Goal: Navigation & Orientation: Go to known website

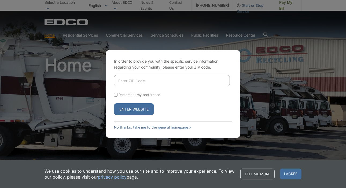
click at [115, 95] on input "Remember my preference" at bounding box center [115, 94] width 3 height 3
checkbox input "false"
click at [134, 127] on link "No thanks, take me to the general homepage >" at bounding box center [152, 127] width 77 height 4
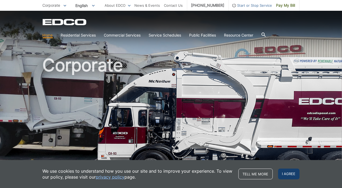
click at [287, 171] on span "I agree" at bounding box center [288, 173] width 21 height 11
